Goal: Information Seeking & Learning: Learn about a topic

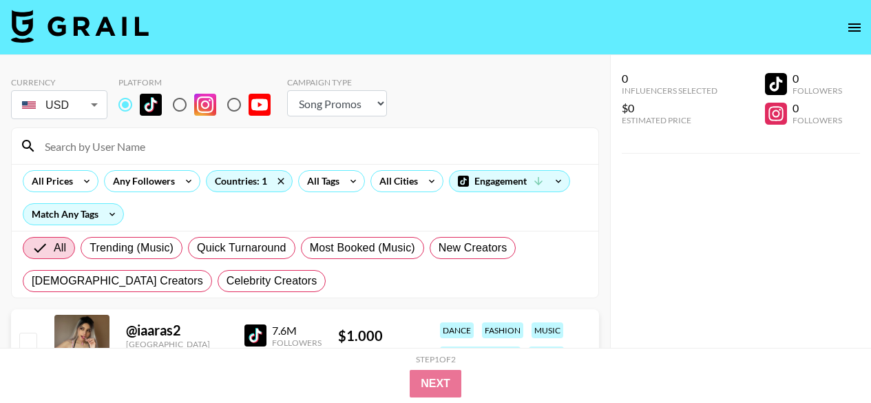
select select "Song"
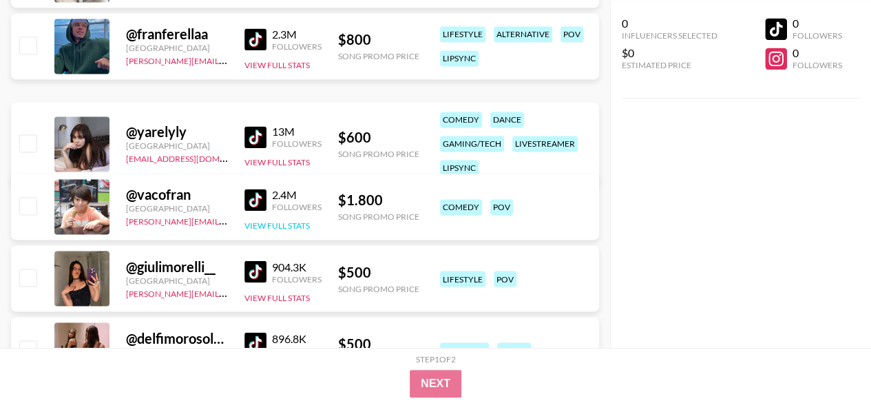
click at [290, 227] on button "View Full Stats" at bounding box center [277, 225] width 65 height 10
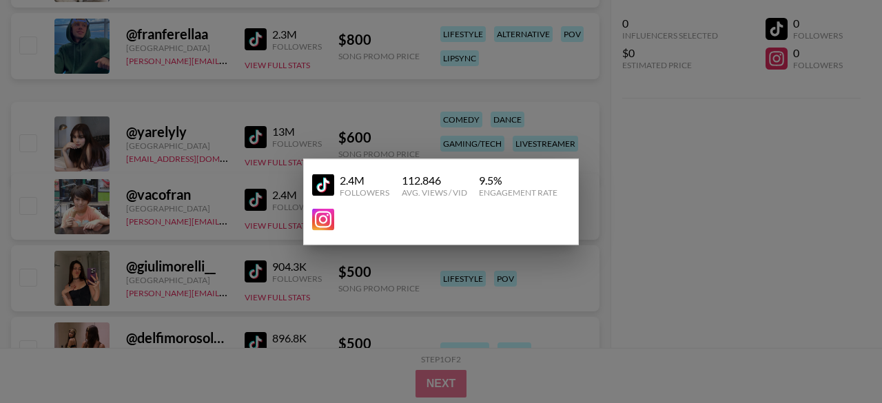
click at [617, 254] on div at bounding box center [441, 201] width 882 height 403
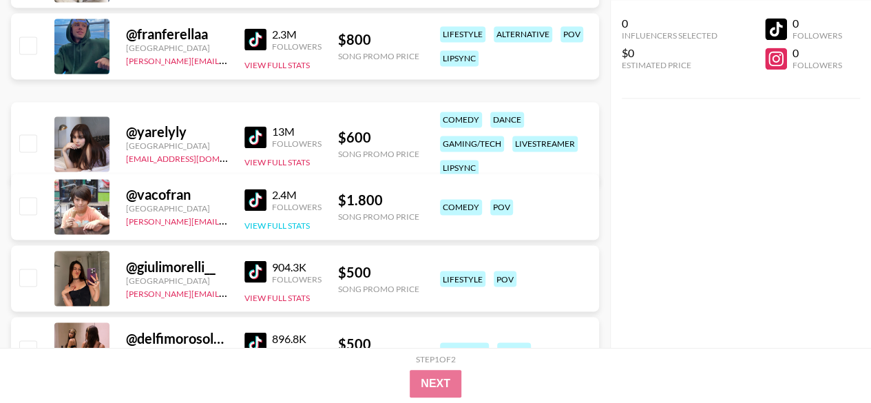
click at [274, 227] on button "View Full Stats" at bounding box center [277, 225] width 65 height 10
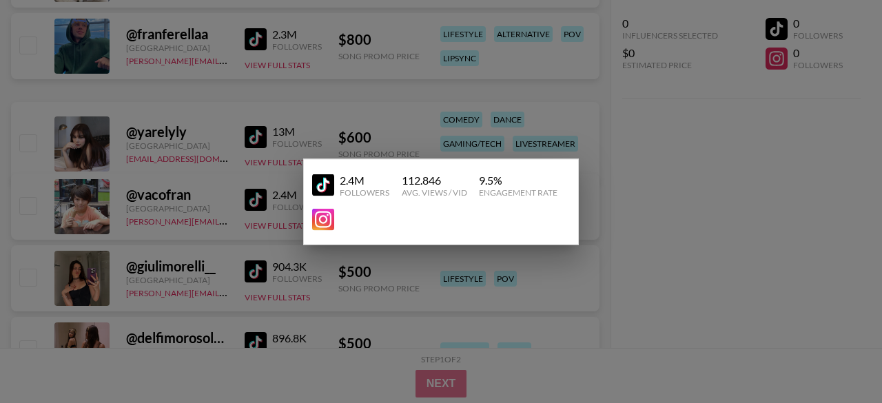
click at [660, 232] on div at bounding box center [441, 201] width 882 height 403
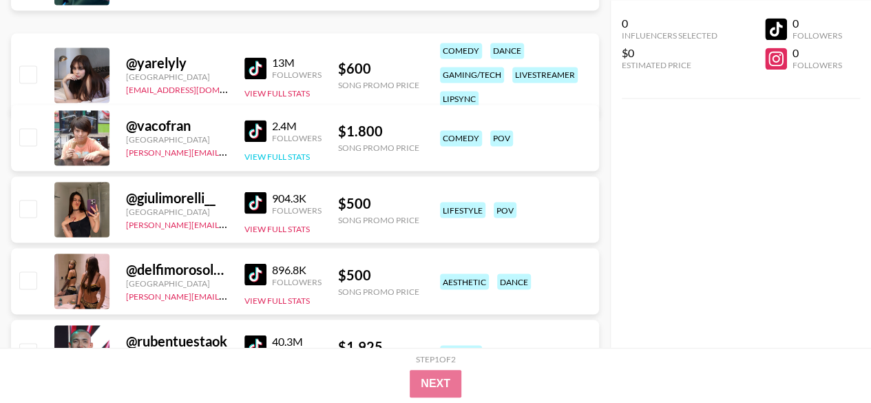
scroll to position [1119, 0]
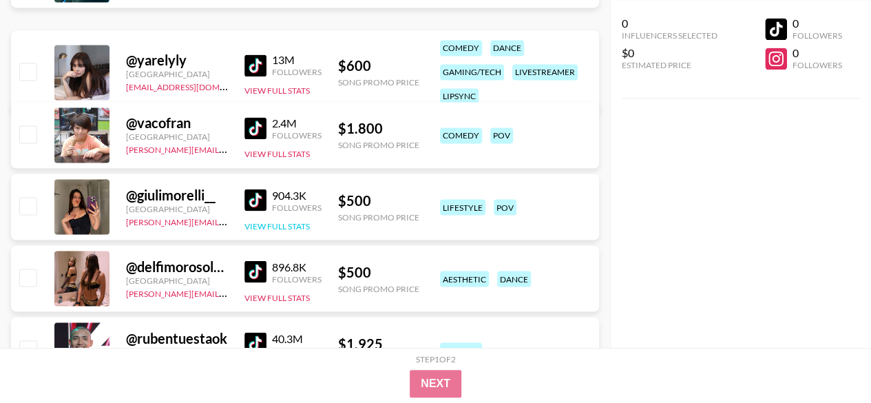
click at [278, 227] on button "View Full Stats" at bounding box center [277, 225] width 65 height 10
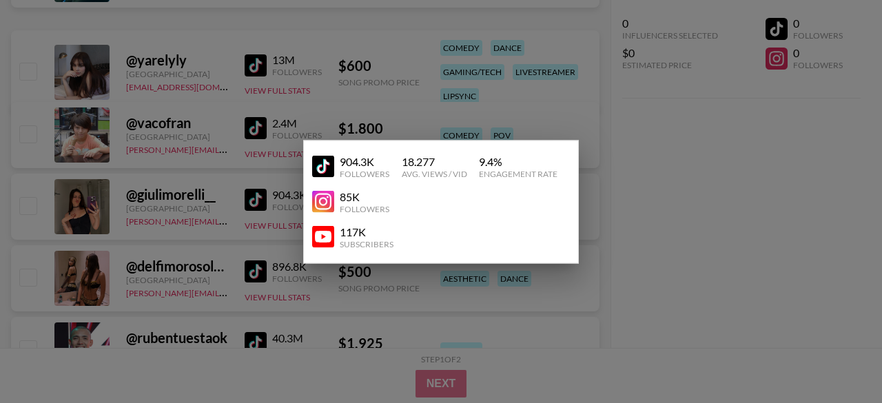
drag, startPoint x: 256, startPoint y: 205, endPoint x: 249, endPoint y: 202, distance: 8.1
click at [249, 202] on div at bounding box center [441, 201] width 882 height 403
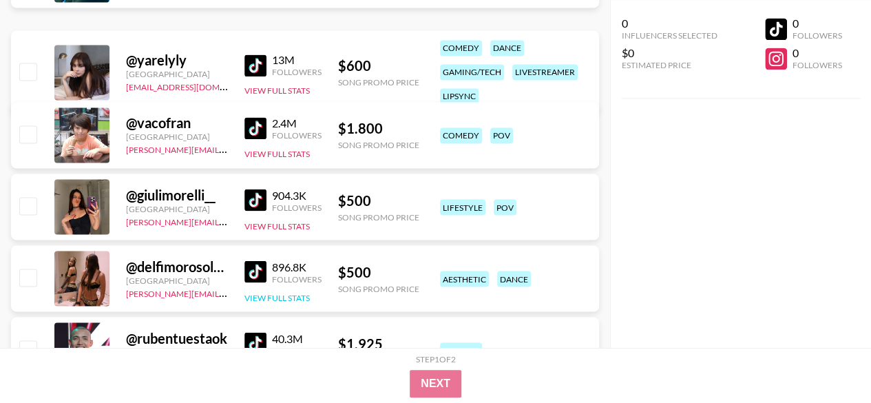
click at [284, 292] on button "View Full Stats" at bounding box center [277, 297] width 65 height 10
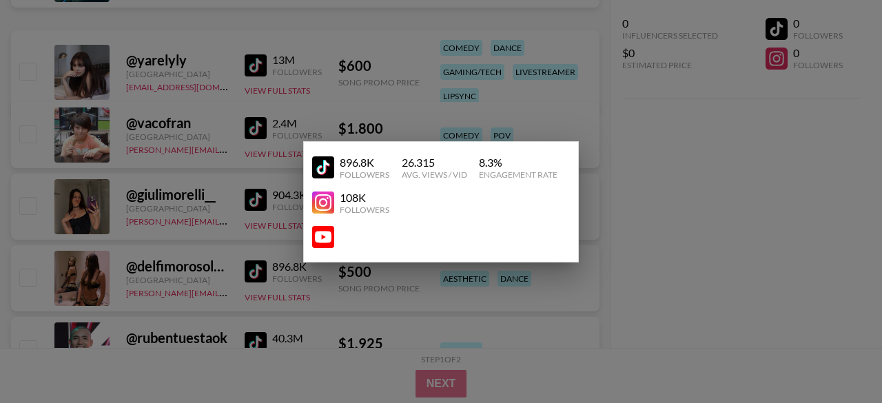
click at [282, 311] on div at bounding box center [441, 201] width 882 height 403
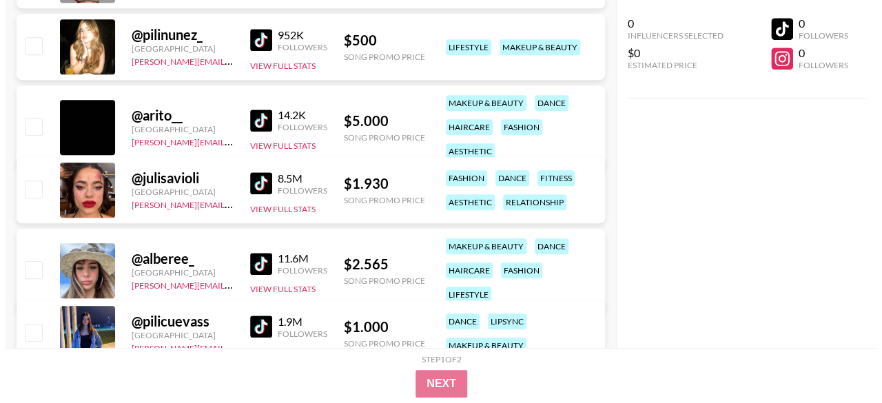
scroll to position [0, 0]
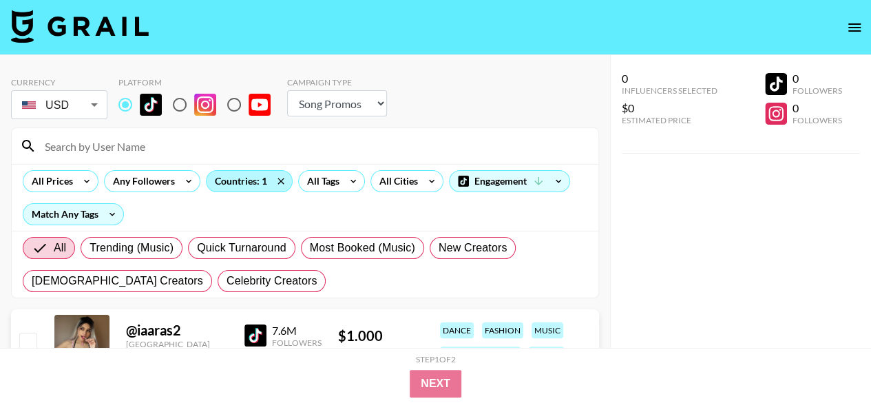
click at [254, 187] on div "Countries: 1" at bounding box center [249, 181] width 85 height 21
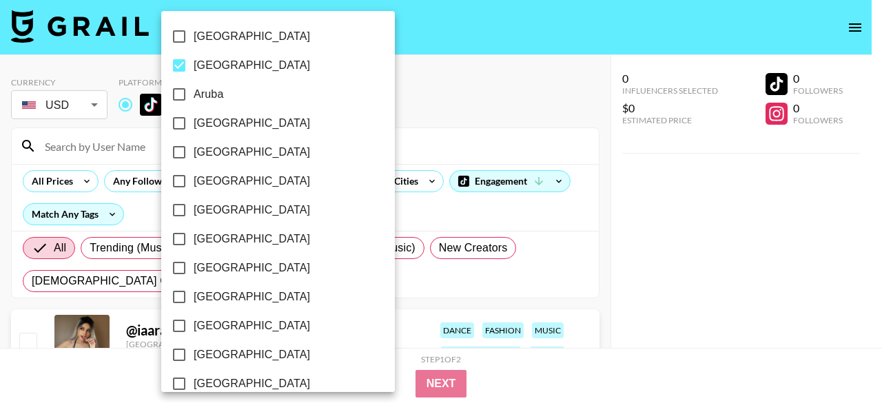
click at [227, 63] on span "[GEOGRAPHIC_DATA]" at bounding box center [252, 65] width 116 height 17
click at [194, 63] on input "[GEOGRAPHIC_DATA]" at bounding box center [179, 65] width 29 height 29
checkbox input "false"
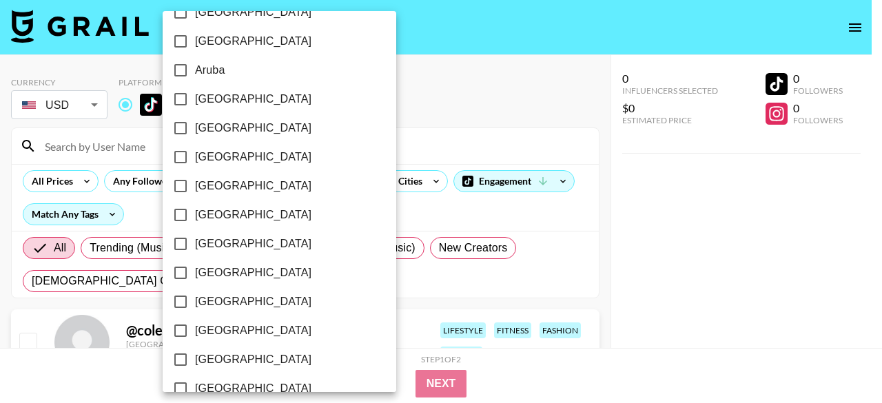
scroll to position [39, 0]
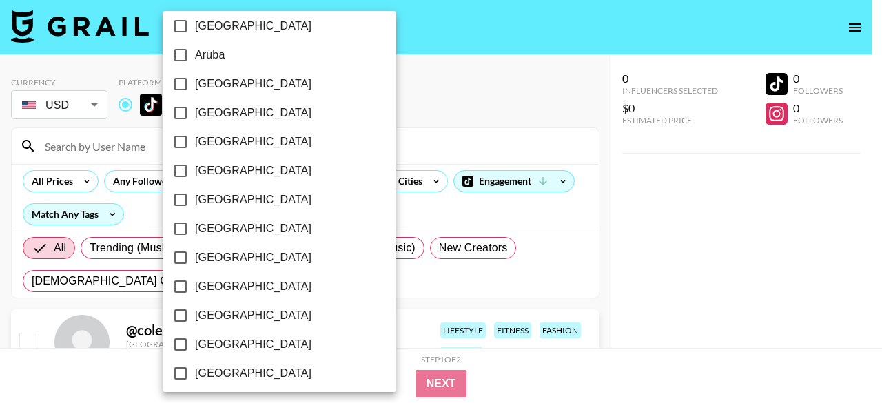
click at [197, 197] on span "[GEOGRAPHIC_DATA]" at bounding box center [253, 200] width 116 height 17
click at [195, 197] on input "[GEOGRAPHIC_DATA]" at bounding box center [180, 199] width 29 height 29
checkbox input "true"
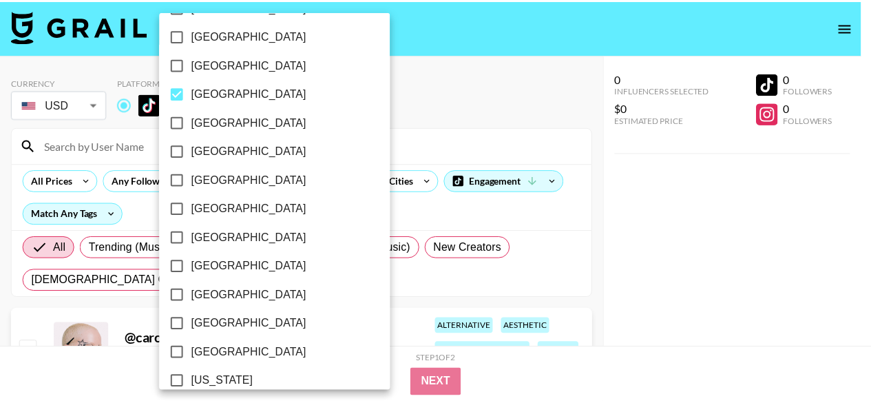
scroll to position [154, 0]
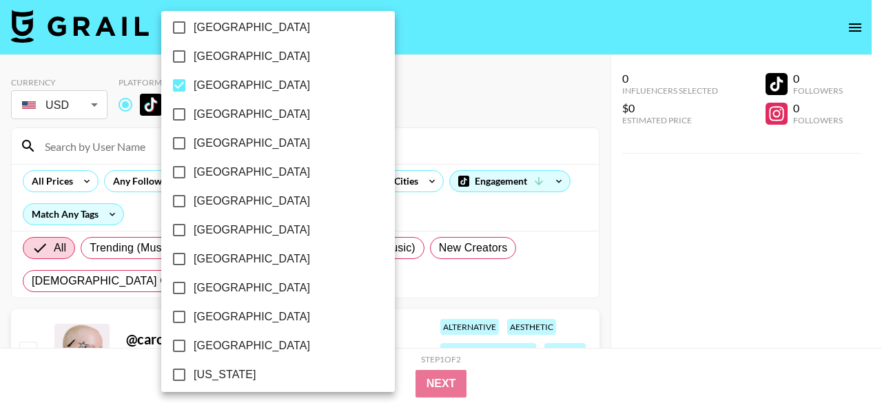
click at [352, 293] on div at bounding box center [441, 201] width 882 height 403
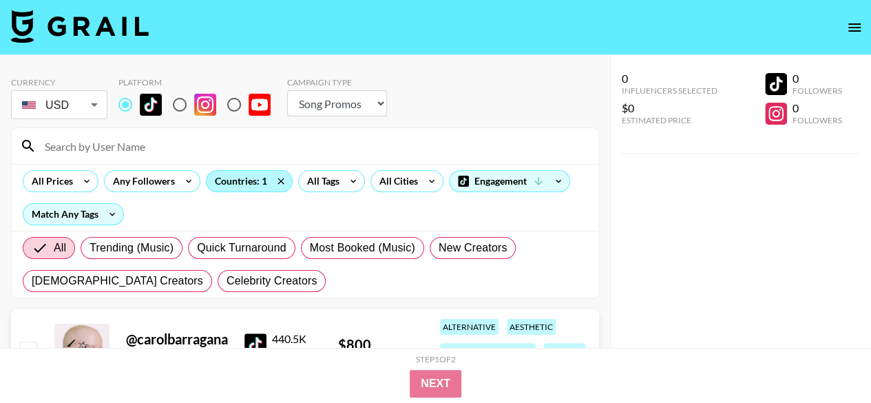
click at [237, 184] on div "Countries: 1" at bounding box center [249, 181] width 85 height 21
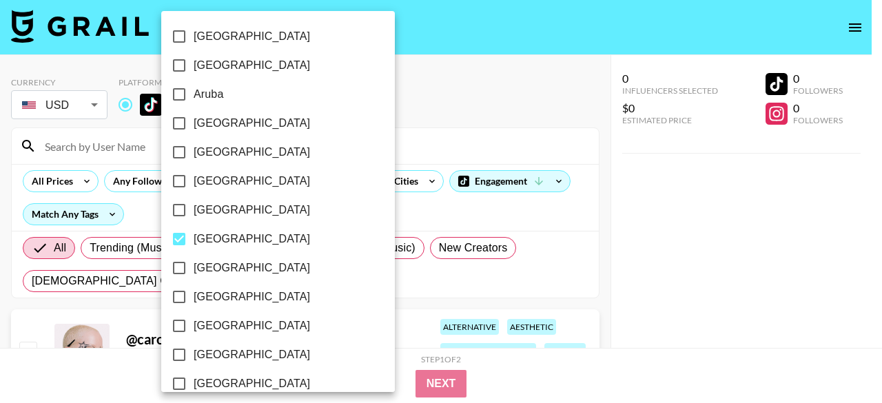
click at [369, 207] on div at bounding box center [441, 201] width 882 height 403
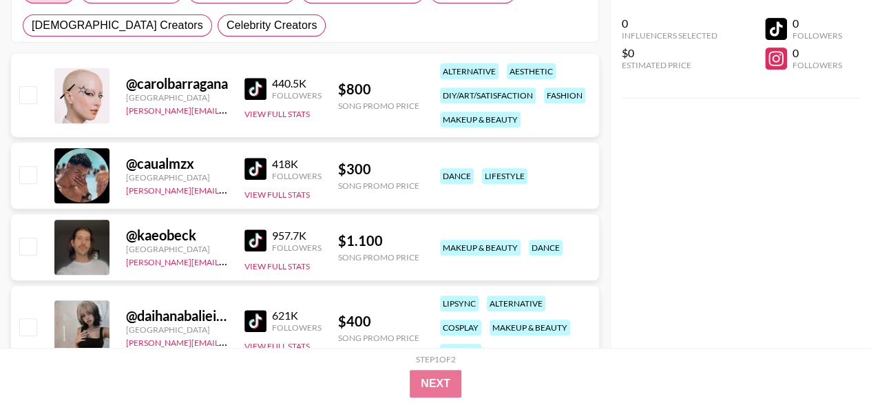
scroll to position [269, 0]
